Goal: Transaction & Acquisition: Purchase product/service

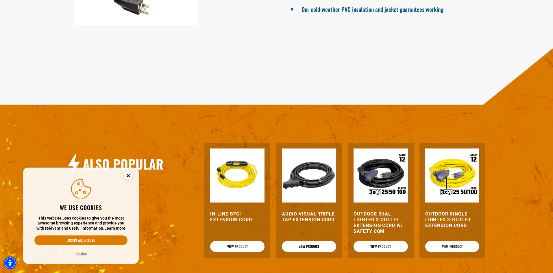
scroll to position [549, 0]
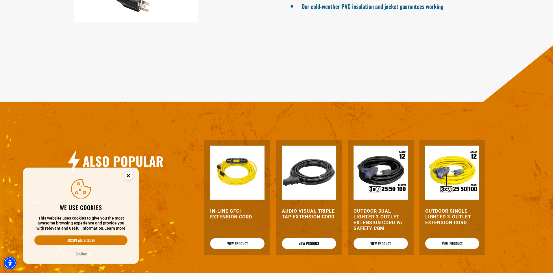
click at [246, 172] on img at bounding box center [237, 173] width 54 height 54
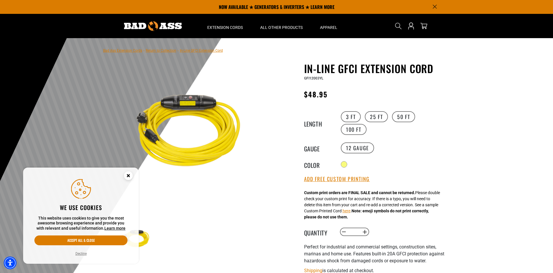
click at [128, 177] on circle "Close this option" at bounding box center [128, 175] width 9 height 9
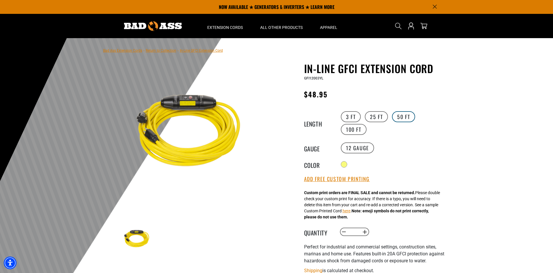
click at [399, 117] on label "50 FT" at bounding box center [403, 116] width 23 height 11
